Goal: Navigation & Orientation: Understand site structure

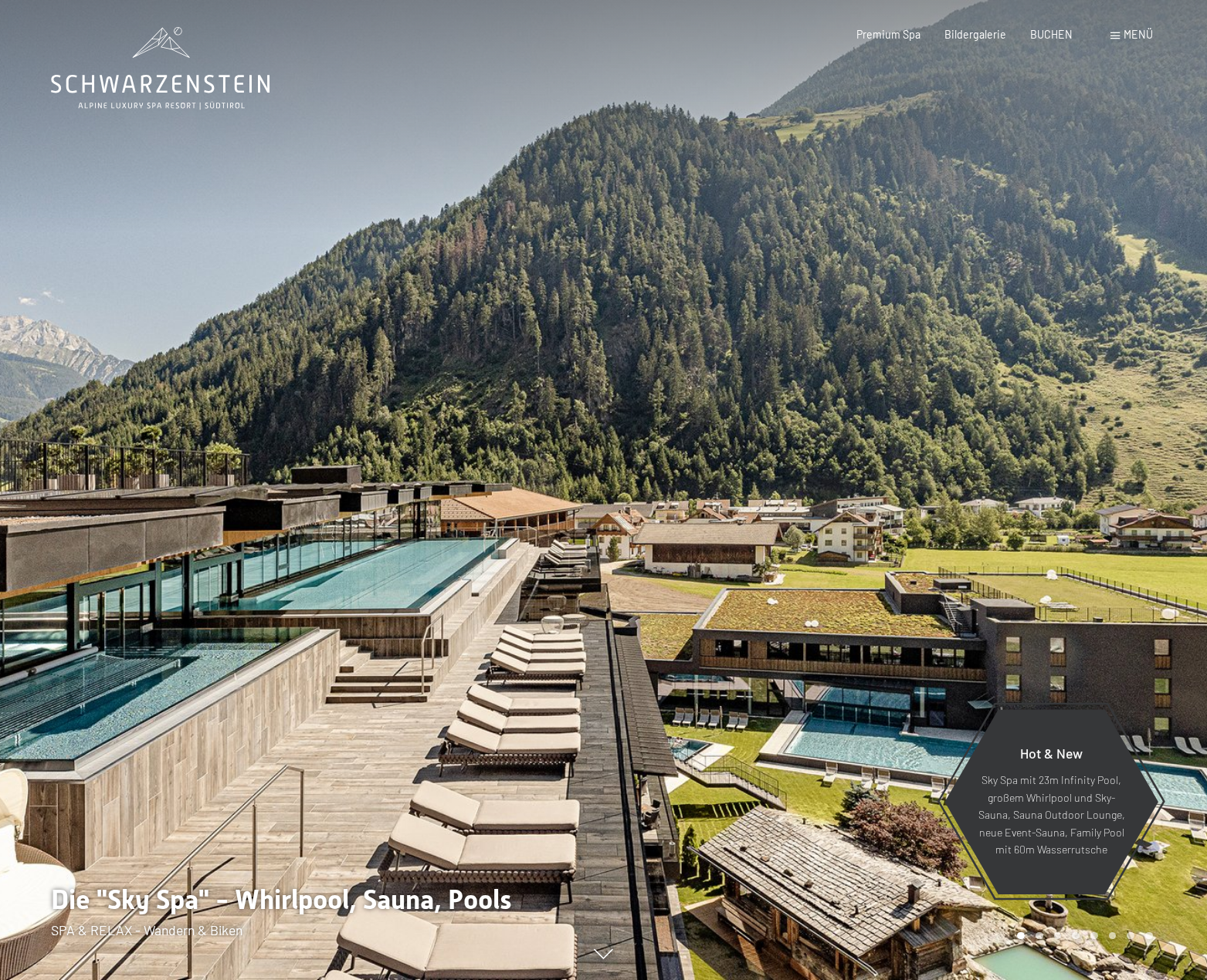
click at [1138, 35] on span "Menü" at bounding box center [1137, 35] width 29 height 13
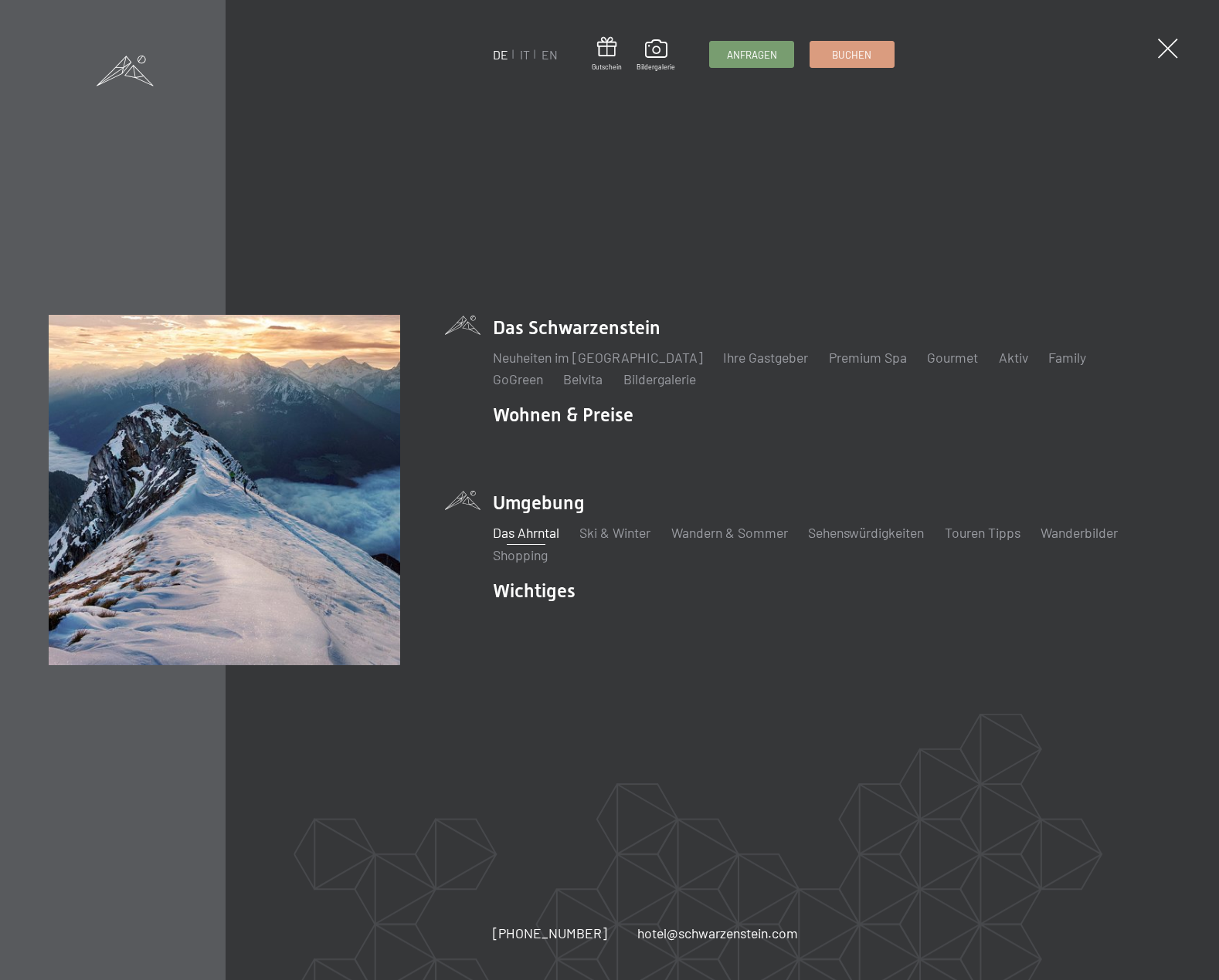
click at [523, 534] on link "Das Ahrntal" at bounding box center [526, 532] width 66 height 17
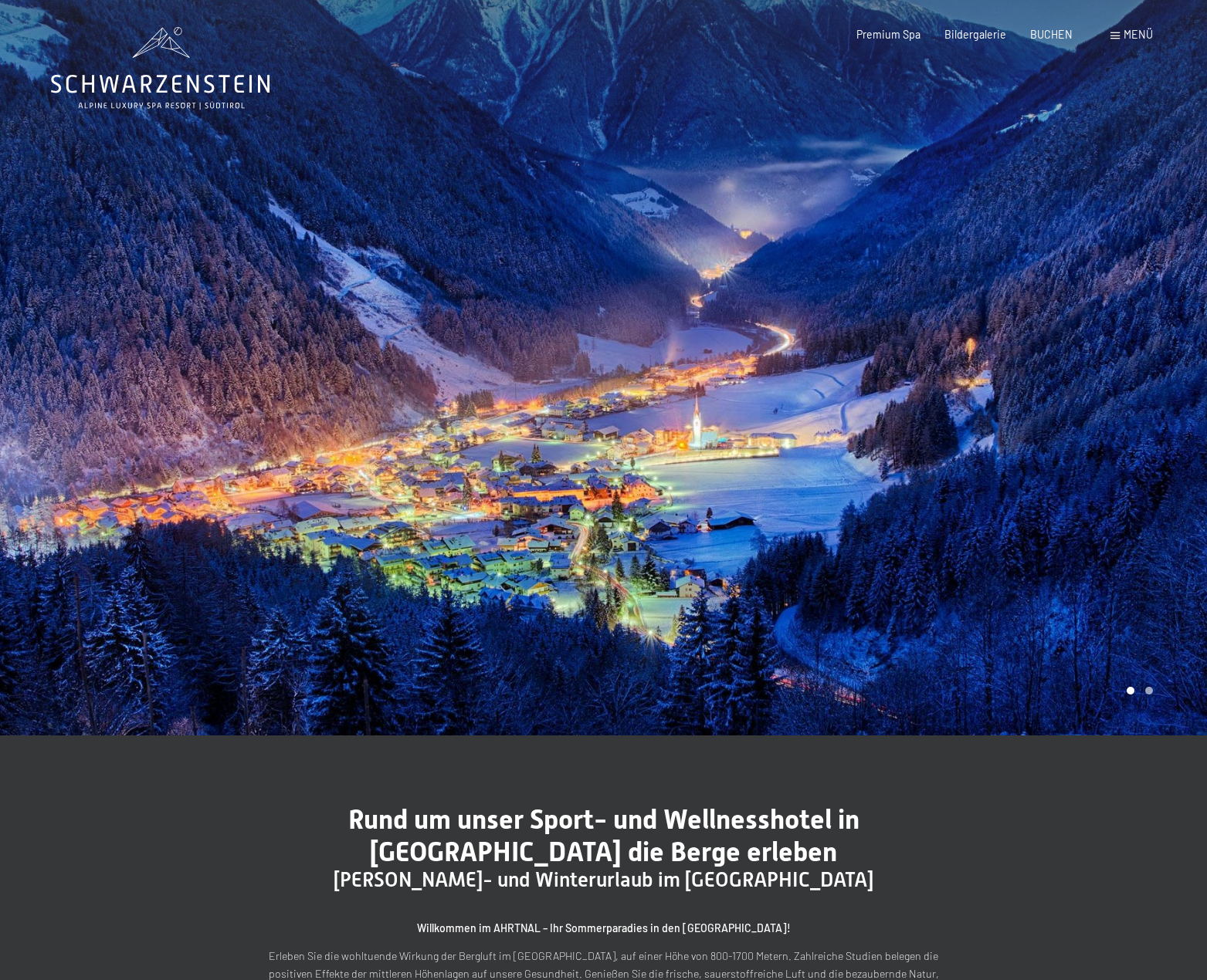
click at [1149, 391] on div at bounding box center [905, 368] width 604 height 736
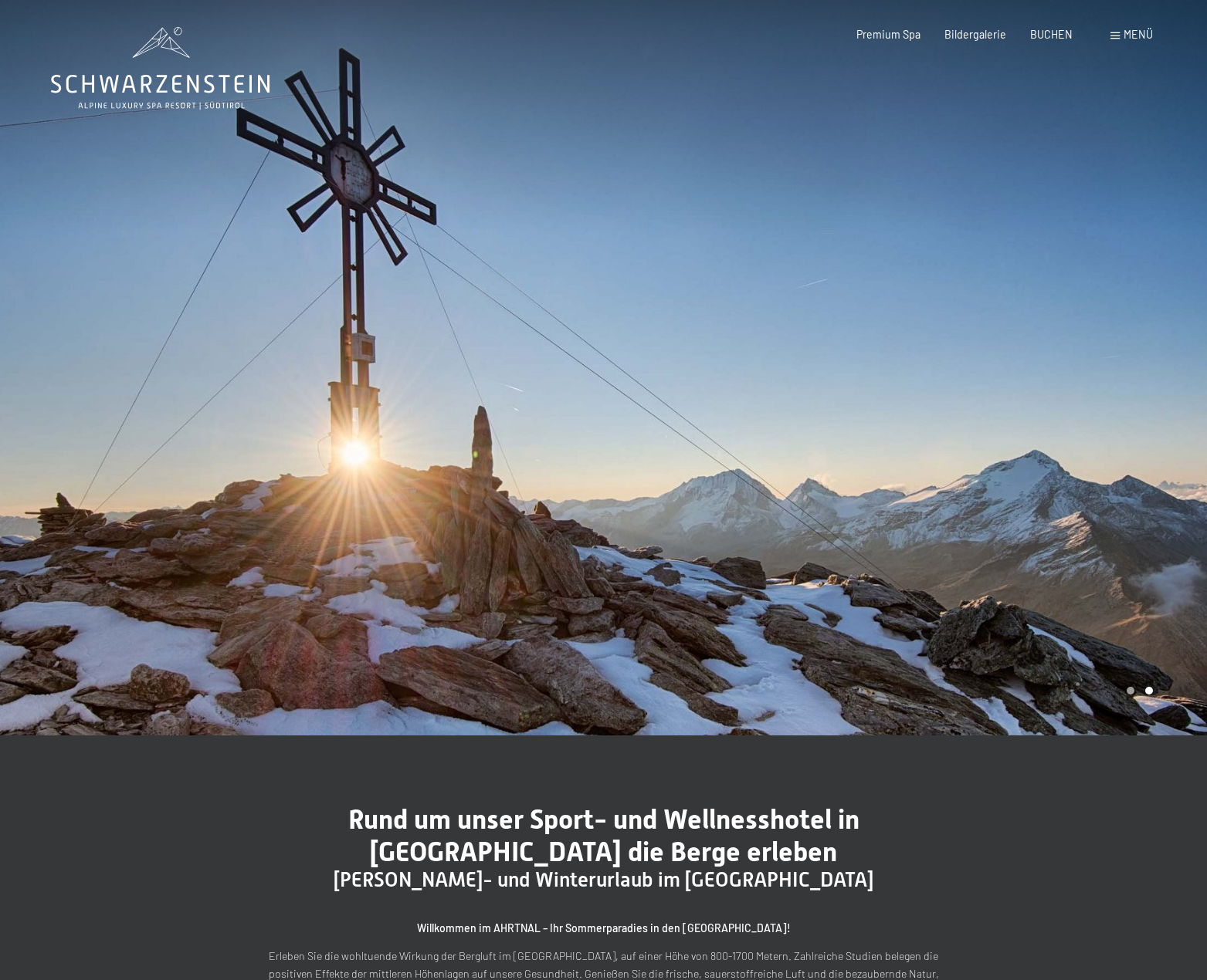
click at [1149, 391] on div at bounding box center [905, 368] width 604 height 736
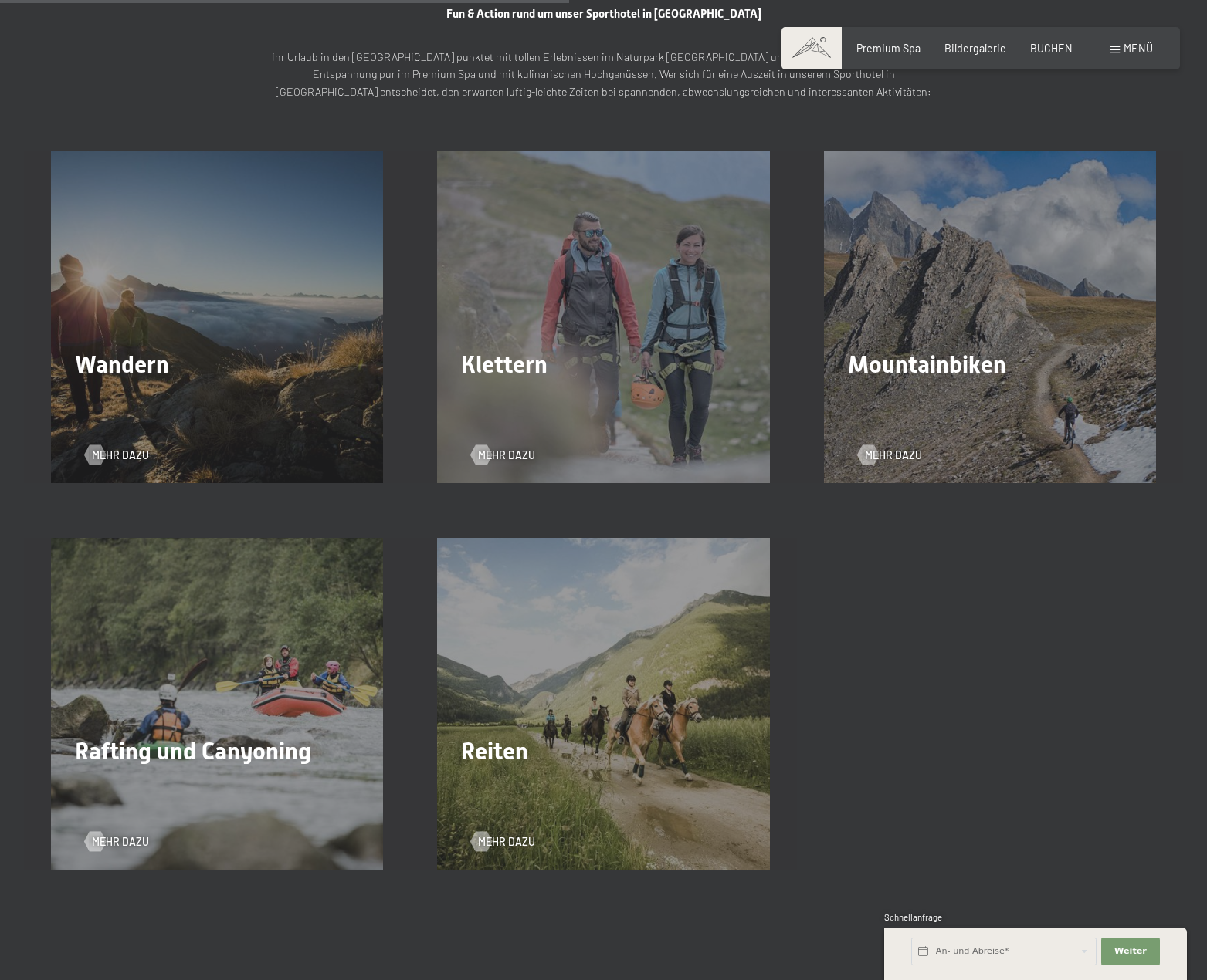
scroll to position [2316, 0]
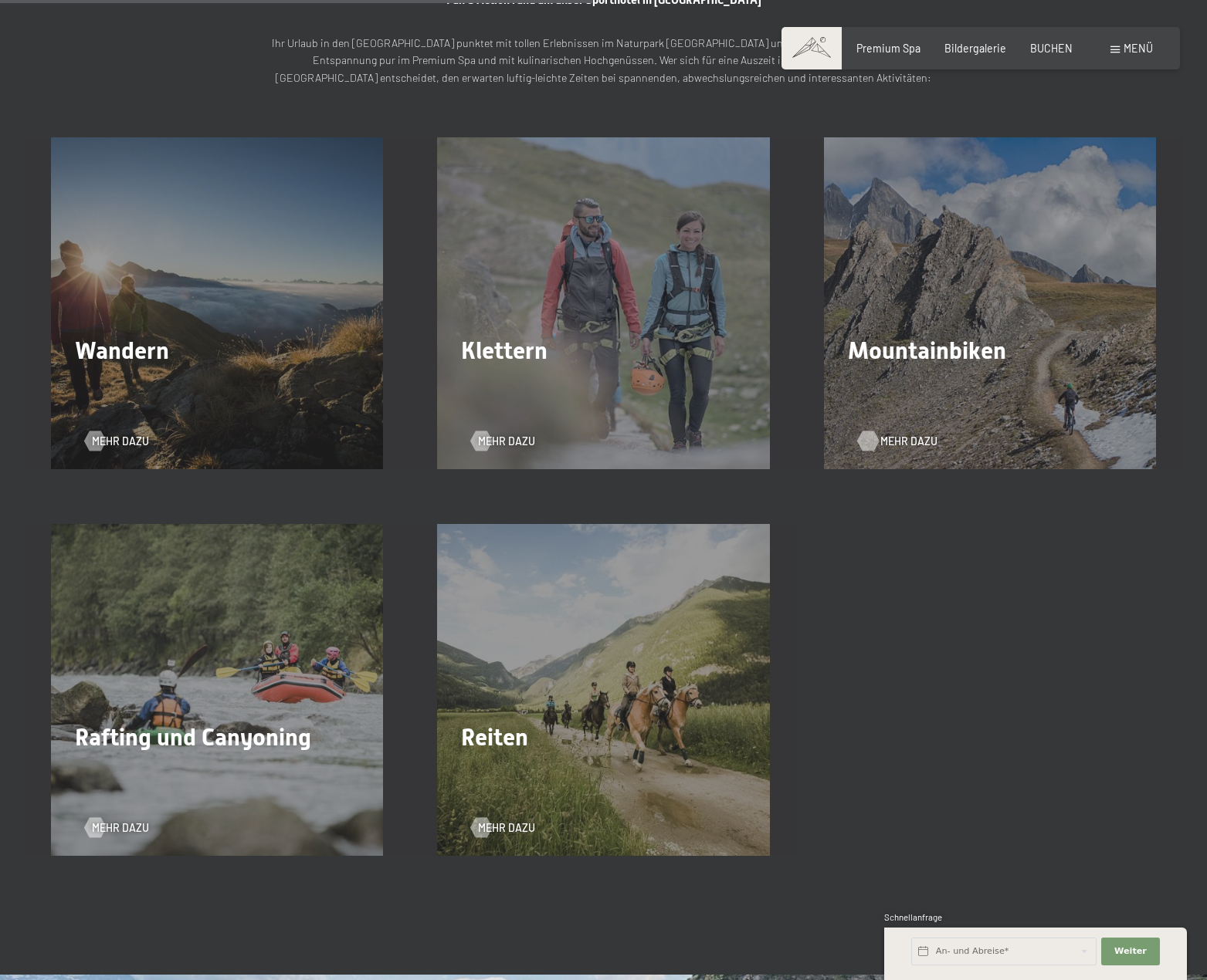
click at [885, 445] on span "Mehr dazu" at bounding box center [908, 441] width 57 height 16
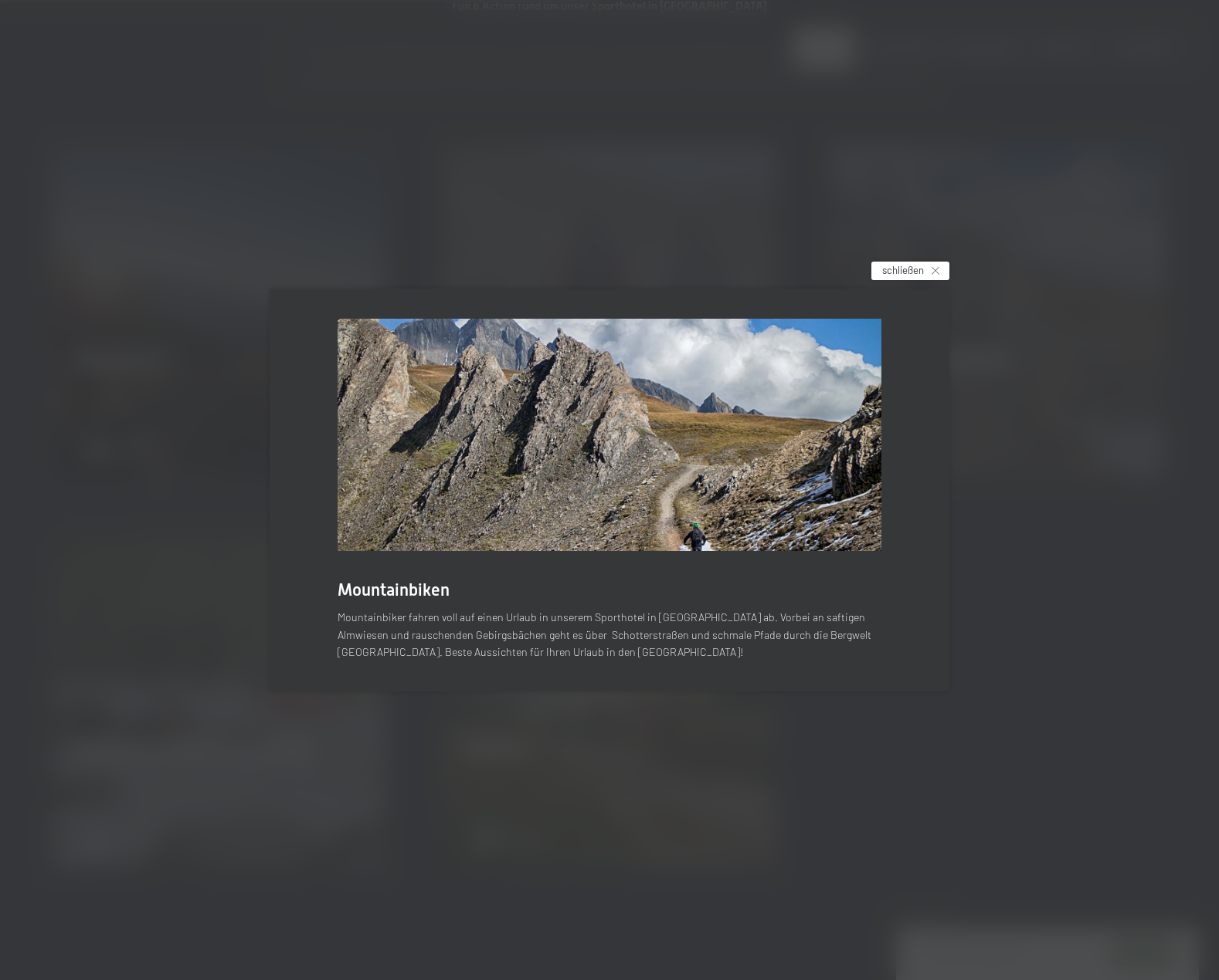
click at [889, 267] on span "schließen" at bounding box center [903, 270] width 41 height 14
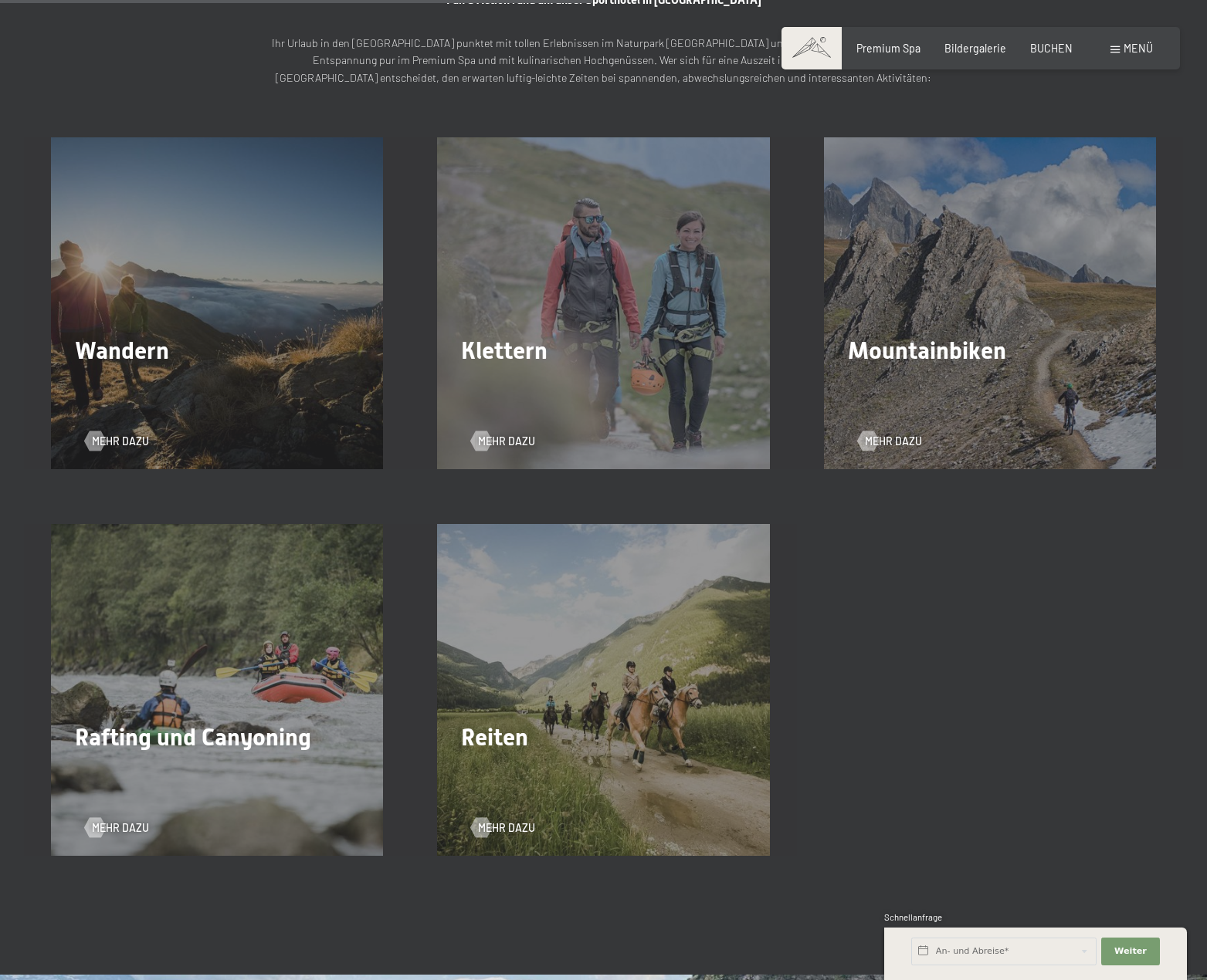
click at [160, 414] on div "Mehr dazu" at bounding box center [217, 431] width 264 height 36
click at [106, 456] on div "Wandern Mehr dazu" at bounding box center [217, 303] width 386 height 332
click at [111, 443] on span "Mehr dazu" at bounding box center [136, 441] width 57 height 16
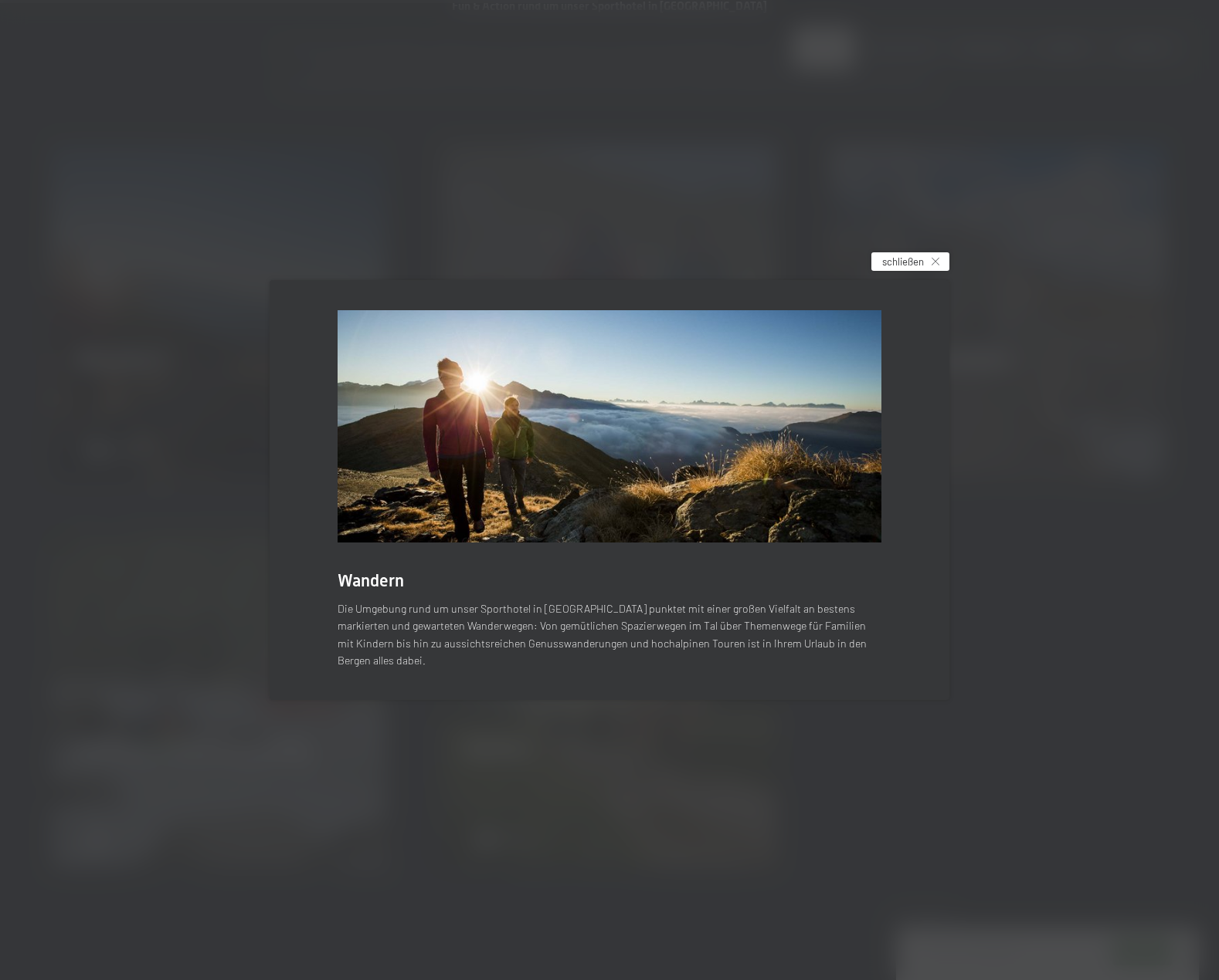
click at [896, 263] on span "schließen" at bounding box center [903, 262] width 41 height 14
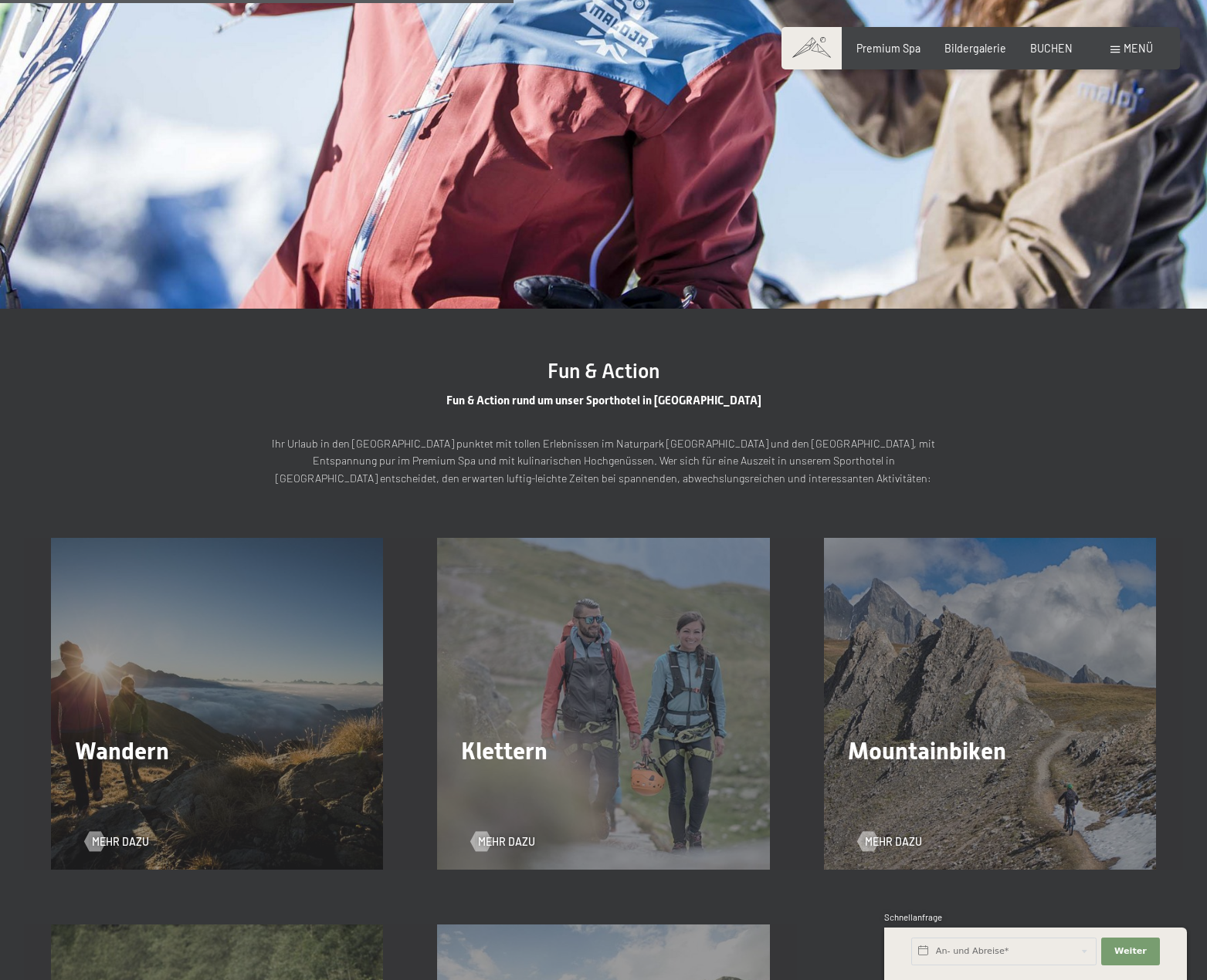
scroll to position [1775, 0]
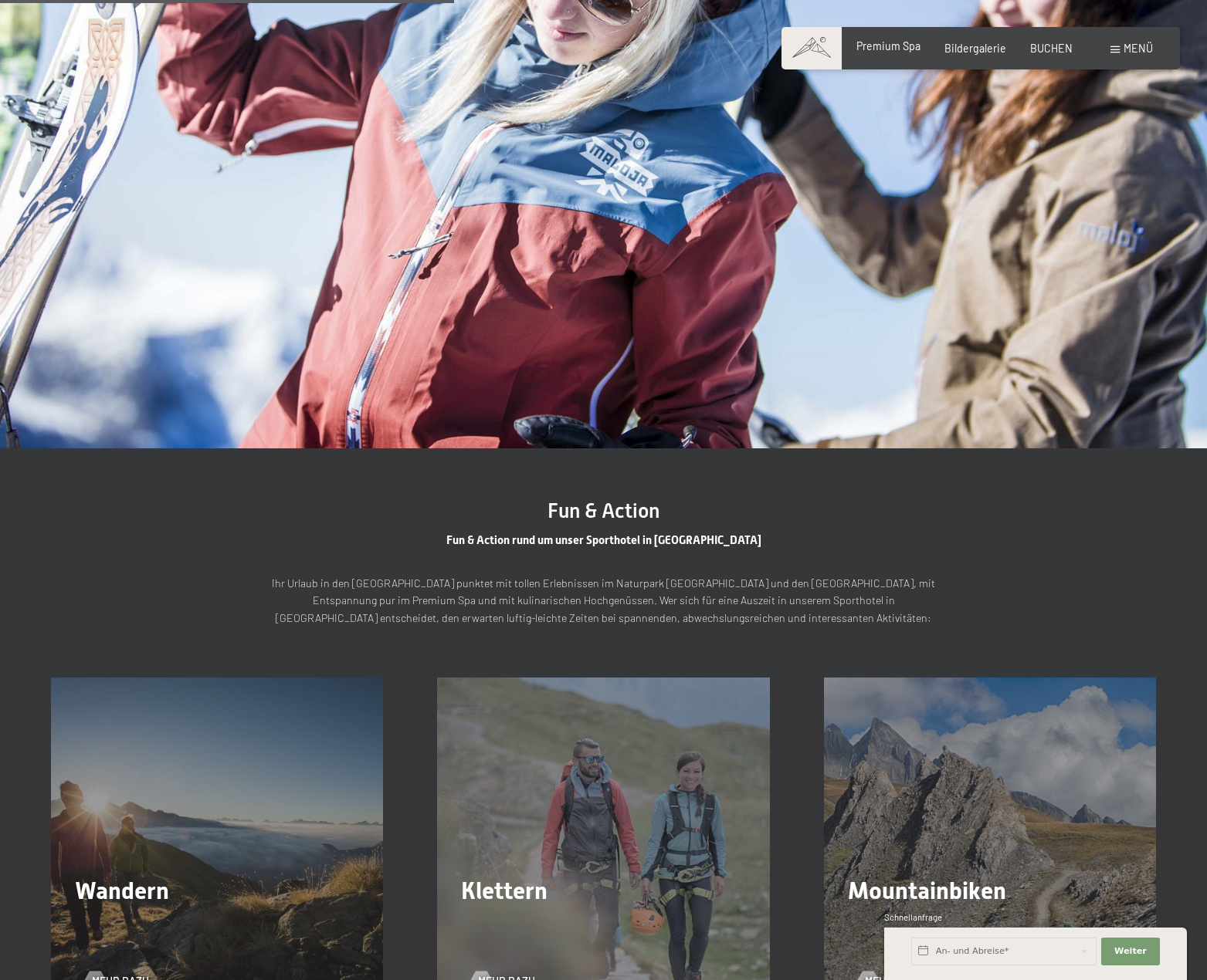
click at [906, 46] on span "Premium Spa" at bounding box center [887, 46] width 64 height 13
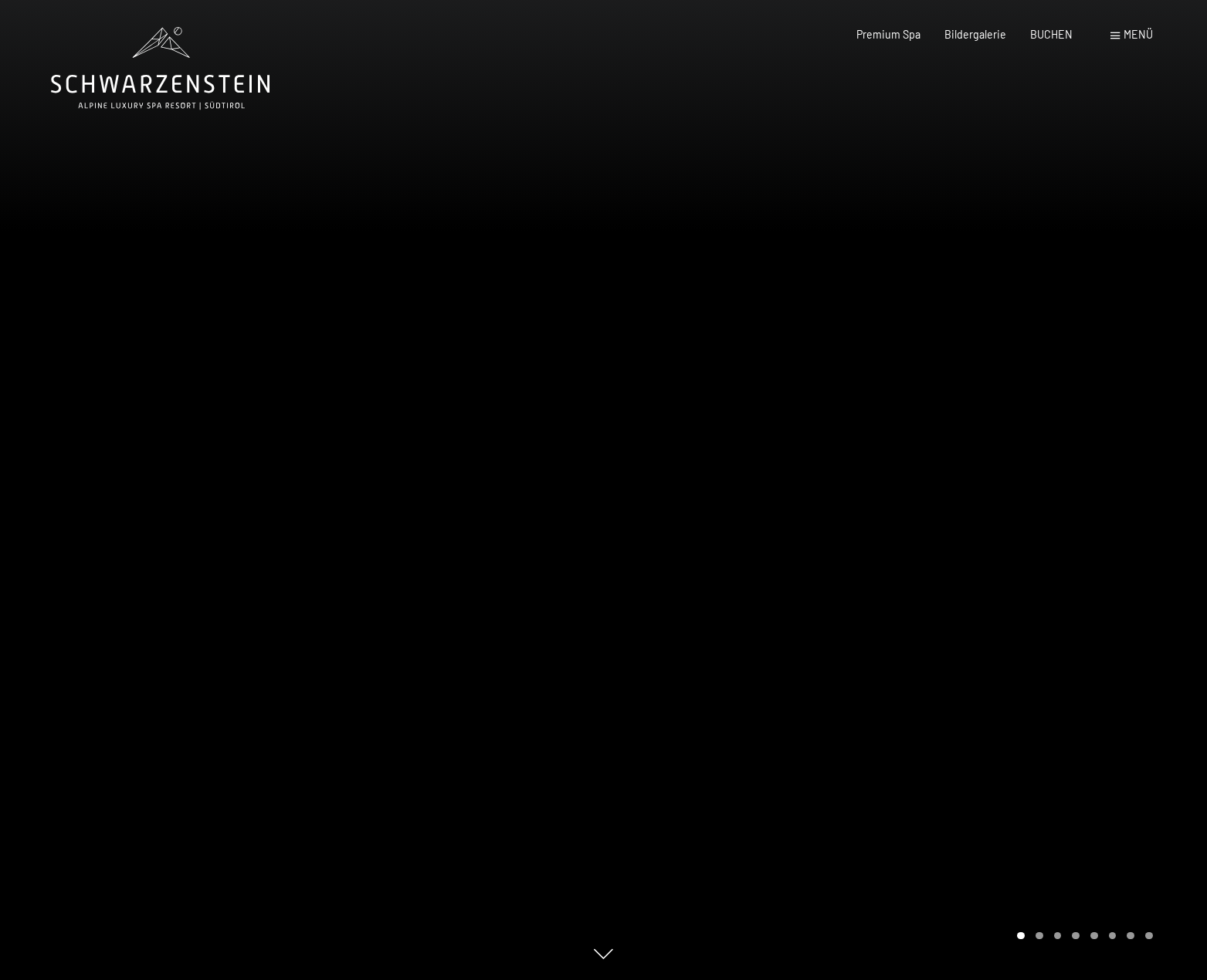
click at [1119, 29] on div "Menü" at bounding box center [1131, 35] width 42 height 16
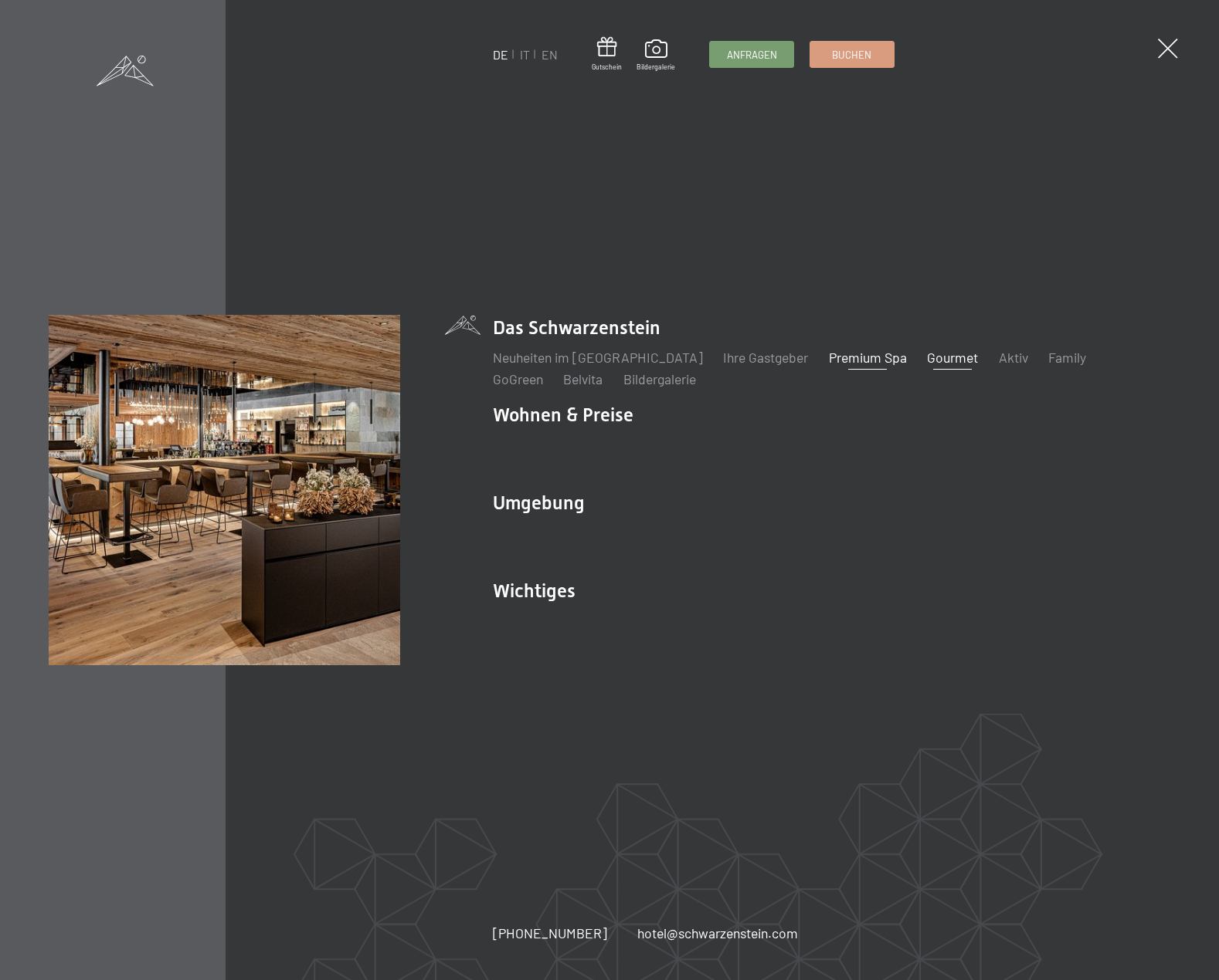
click at [932, 356] on link "Gourmet" at bounding box center [952, 358] width 51 height 17
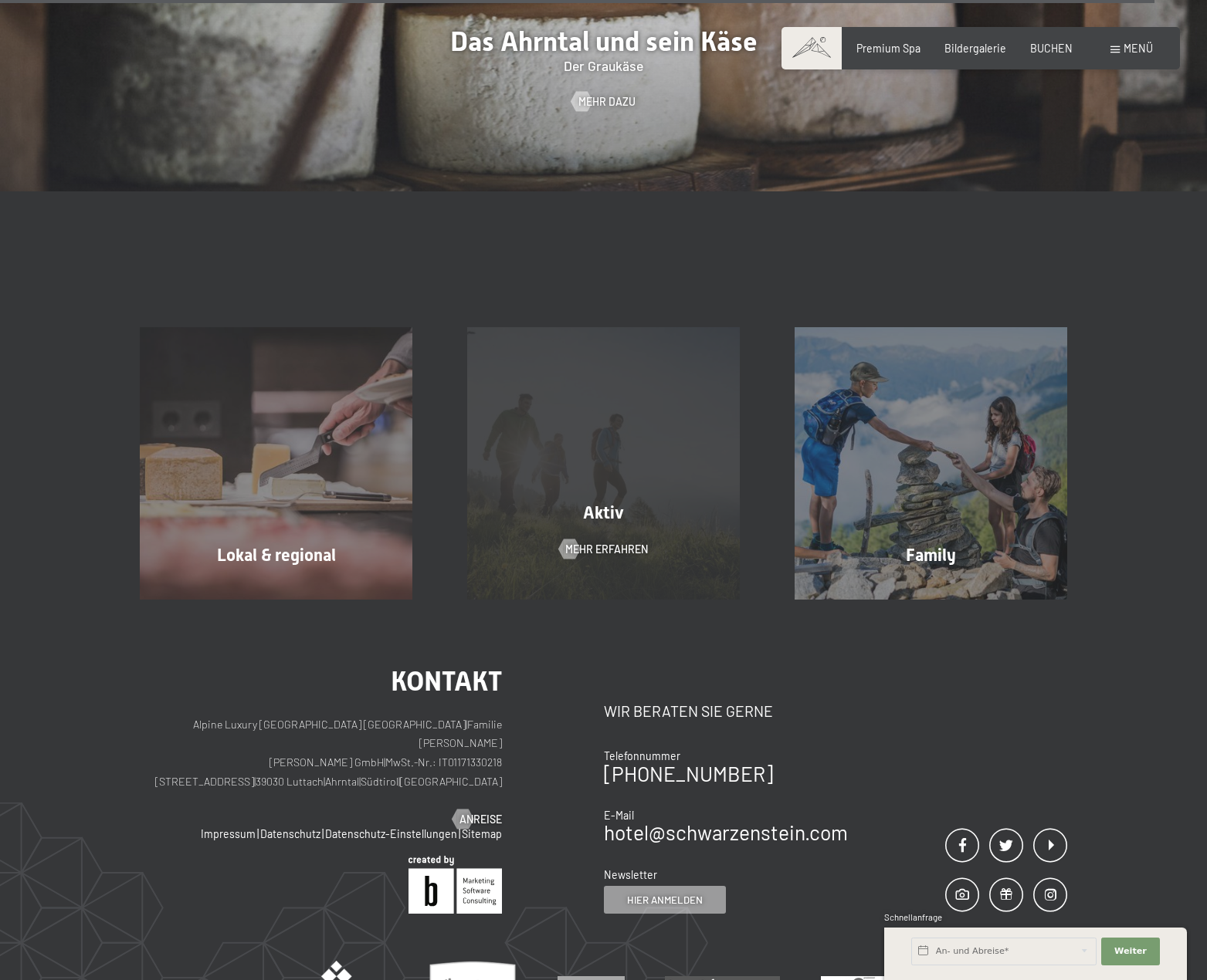
scroll to position [5148, 0]
